Goal: Transaction & Acquisition: Purchase product/service

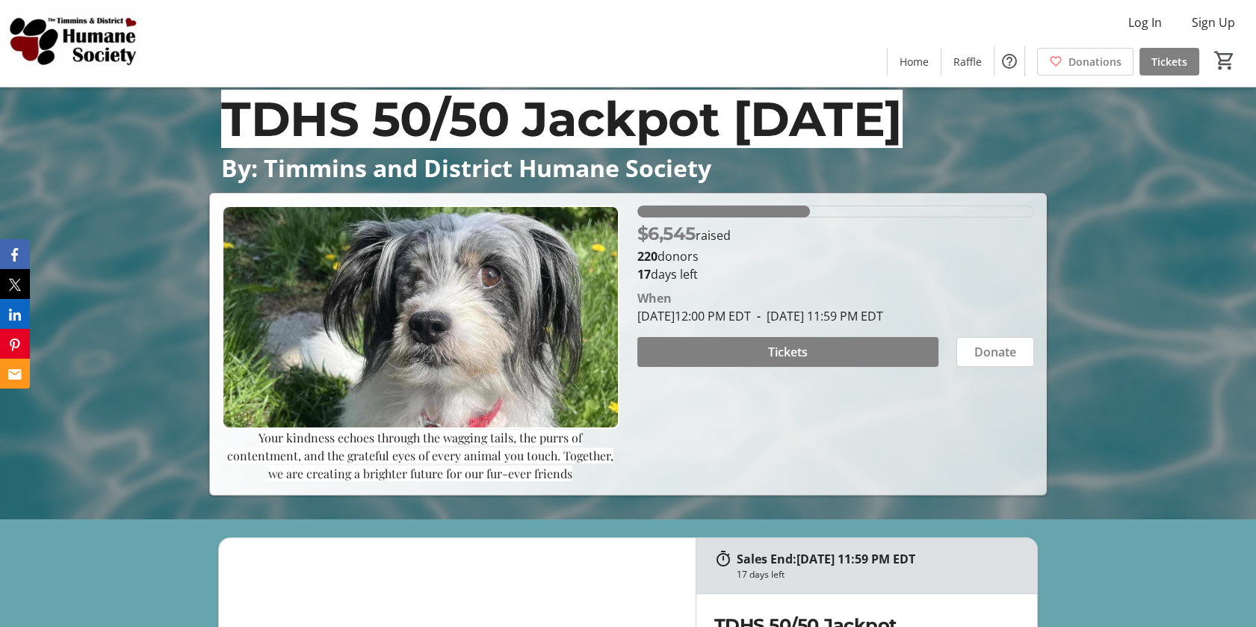
scroll to position [137, 0]
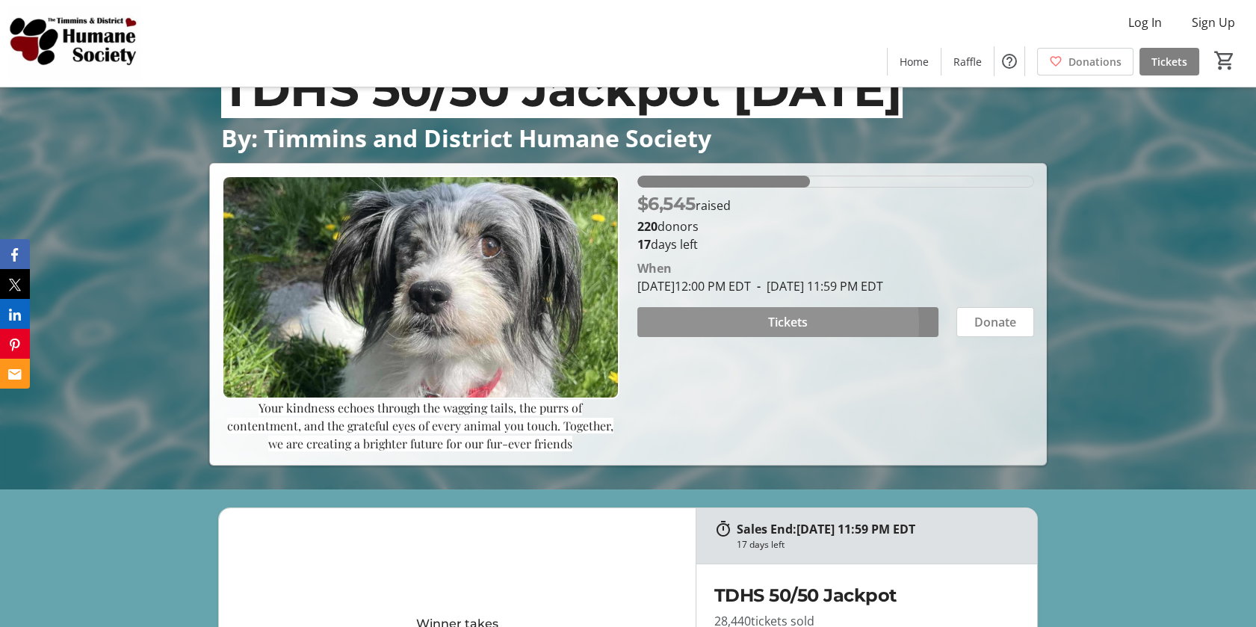
click at [768, 331] on span "Tickets" at bounding box center [788, 322] width 40 height 18
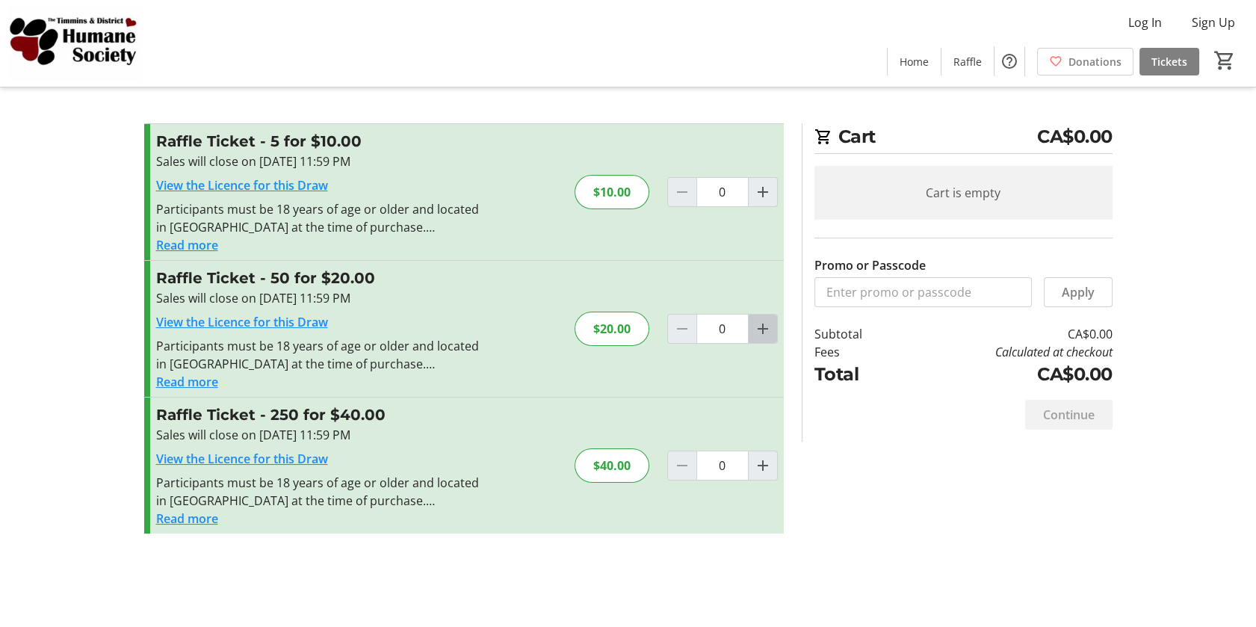
click at [757, 338] on mat-icon "Increment by one" at bounding box center [763, 329] width 18 height 18
type input "1"
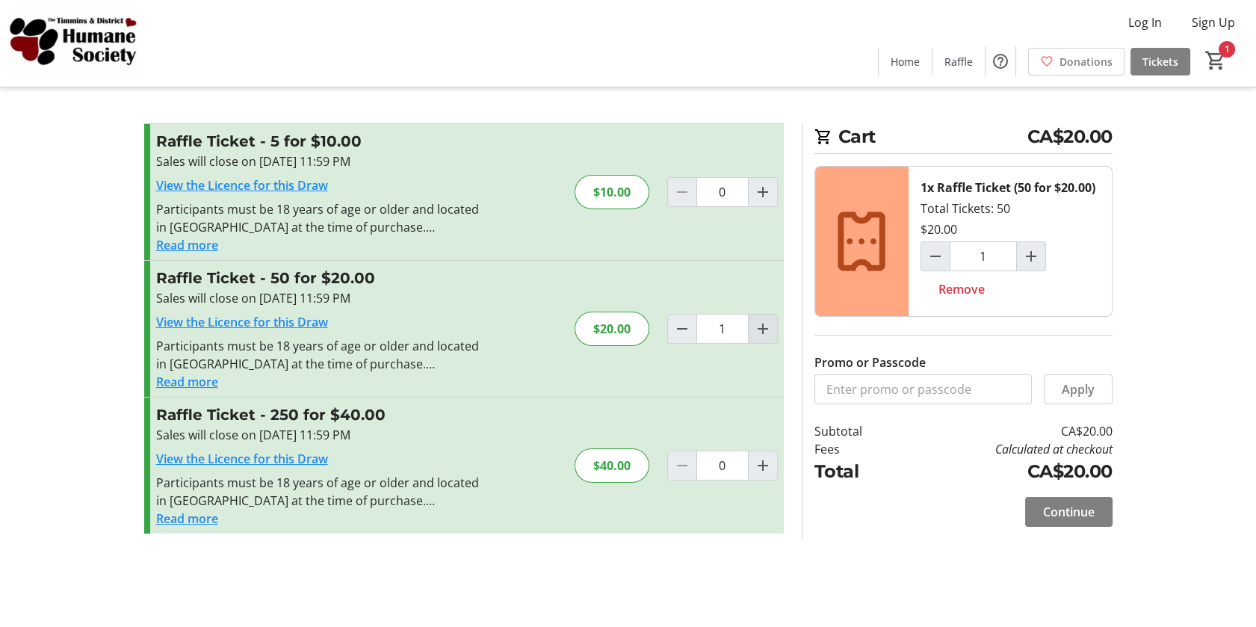
scroll to position [40, 0]
click at [1049, 521] on span "Continue" at bounding box center [1069, 512] width 52 height 18
